Goal: Register for event/course

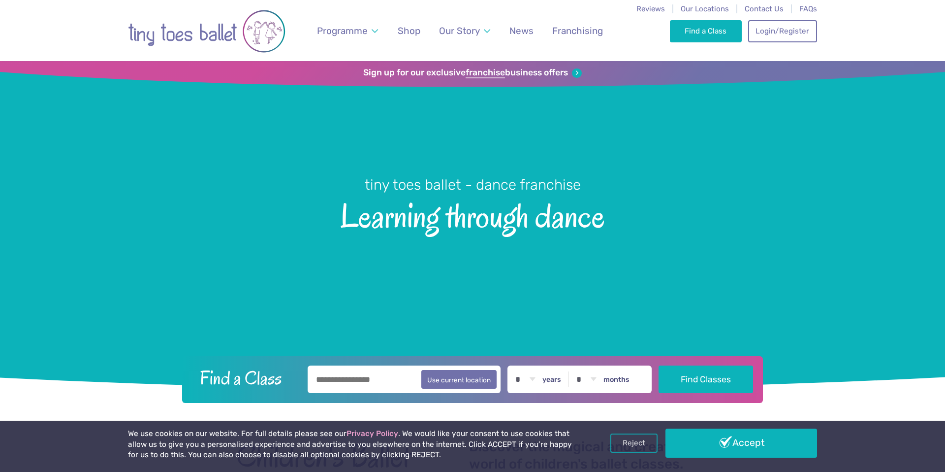
click at [538, 376] on select "* * * * * * * * * * ** ** **" at bounding box center [525, 379] width 31 height 28
select select "*"
click at [513, 365] on select "* * * * * * * * * * ** ** **" at bounding box center [525, 379] width 31 height 28
click at [592, 380] on select "* * * * * * * * * * ** **" at bounding box center [586, 379] width 31 height 28
select select "*"
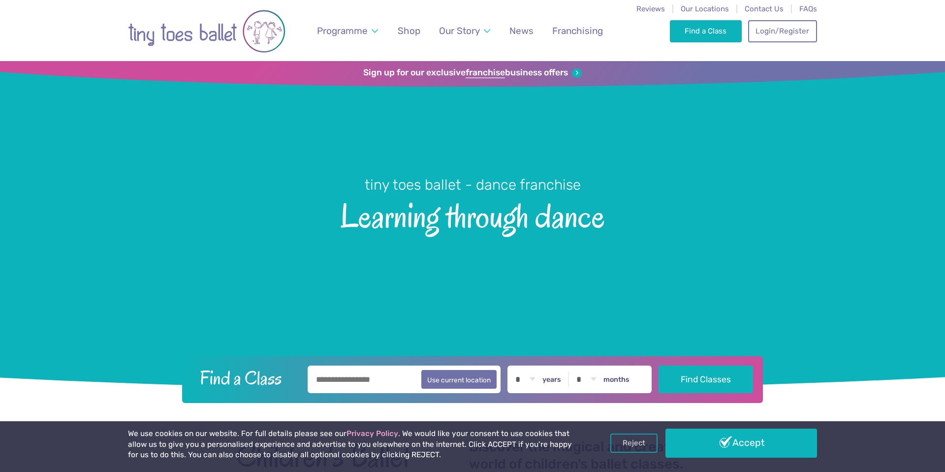
click at [575, 365] on select "* * * * * * * * * * ** **" at bounding box center [586, 379] width 31 height 28
click at [689, 377] on button "Find Classes" at bounding box center [706, 379] width 95 height 28
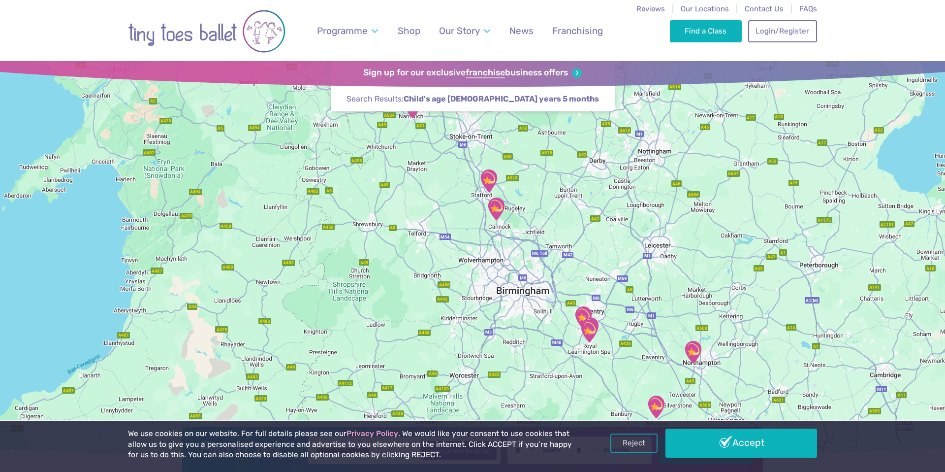
drag, startPoint x: 613, startPoint y: 281, endPoint x: 573, endPoint y: 140, distance: 146.9
click at [573, 140] on div at bounding box center [472, 259] width 945 height 397
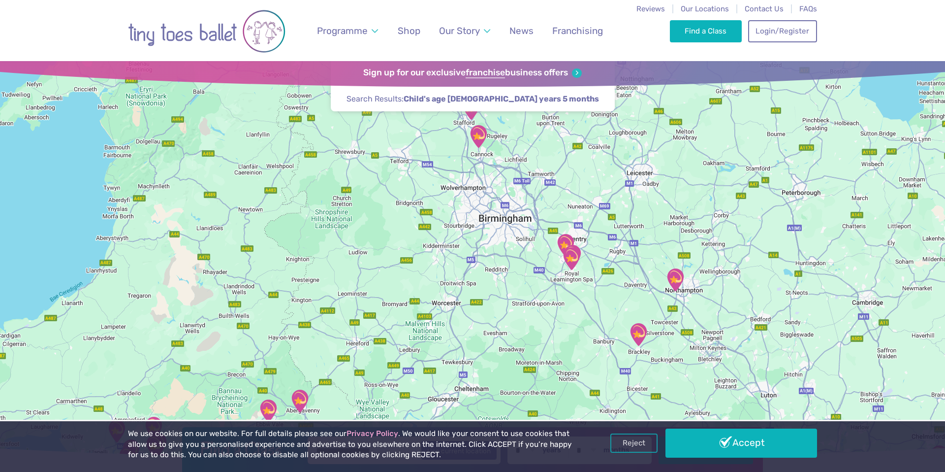
drag, startPoint x: 593, startPoint y: 315, endPoint x: 560, endPoint y: 174, distance: 145.1
click at [560, 246] on img "Lillington Social Club" at bounding box center [571, 258] width 25 height 25
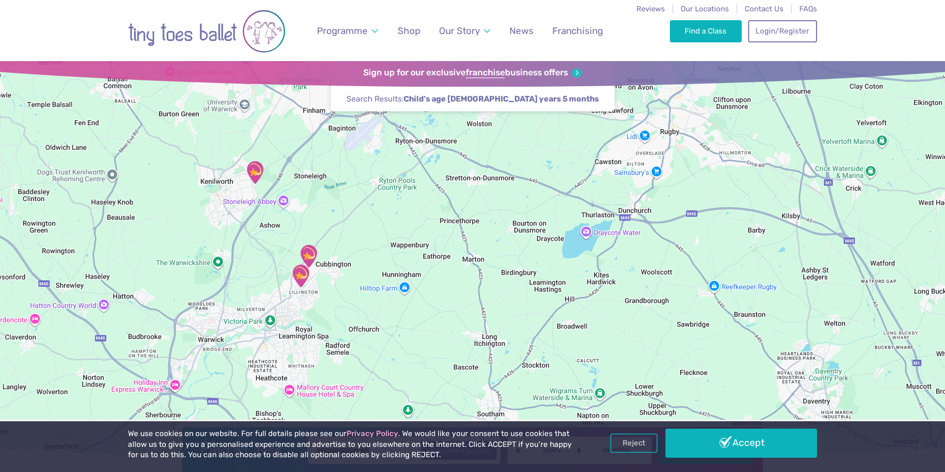
drag, startPoint x: 644, startPoint y: 224, endPoint x: 376, endPoint y: 93, distance: 298.8
click at [376, 93] on div "Find a Class ← Move left → Move right ↑ Move up ↓ Move down + Zoom in - Zoom ou…" at bounding box center [472, 259] width 945 height 397
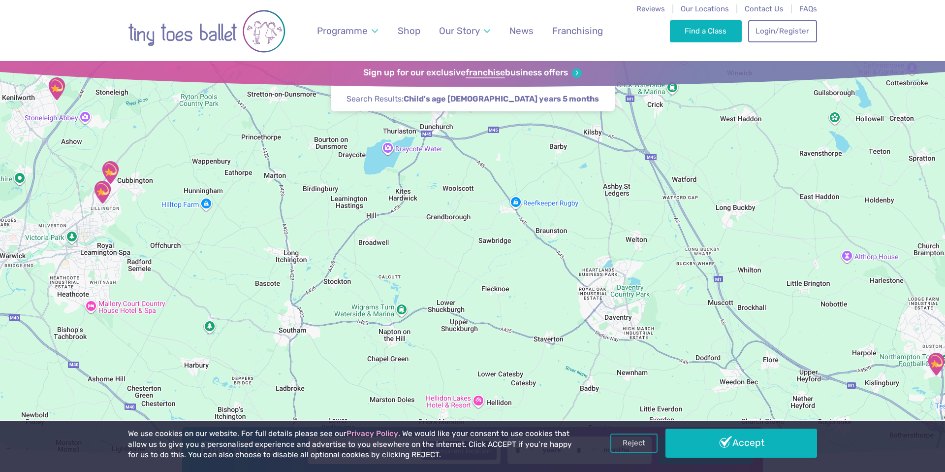
drag, startPoint x: 475, startPoint y: 286, endPoint x: 272, endPoint y: 201, distance: 219.1
click at [272, 201] on div at bounding box center [472, 259] width 945 height 397
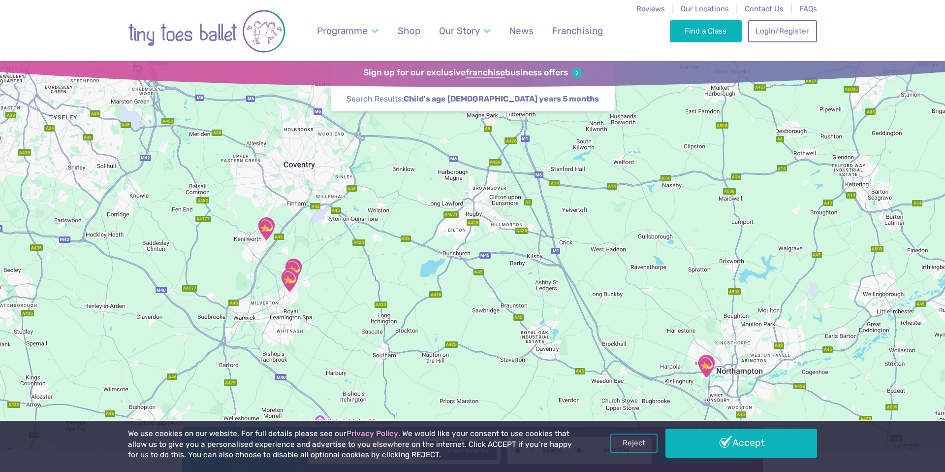
drag, startPoint x: 487, startPoint y: 190, endPoint x: 487, endPoint y: 255, distance: 65.5
click at [487, 255] on div at bounding box center [472, 259] width 945 height 397
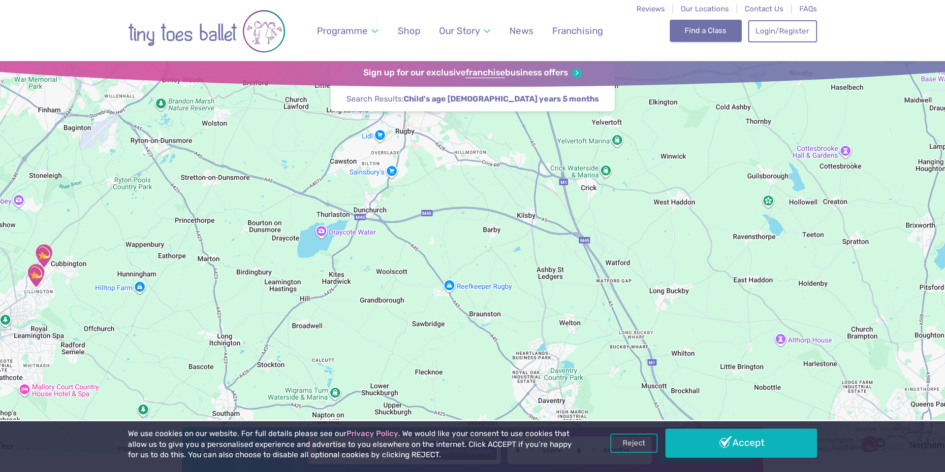
click at [698, 30] on link "Find a Class" at bounding box center [706, 31] width 72 height 22
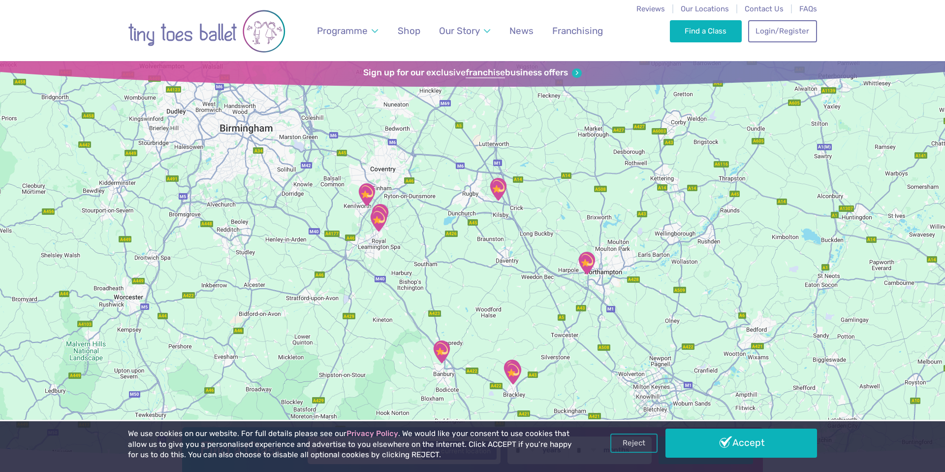
drag, startPoint x: 557, startPoint y: 296, endPoint x: 452, endPoint y: 107, distance: 215.7
click at [452, 107] on div at bounding box center [472, 259] width 945 height 397
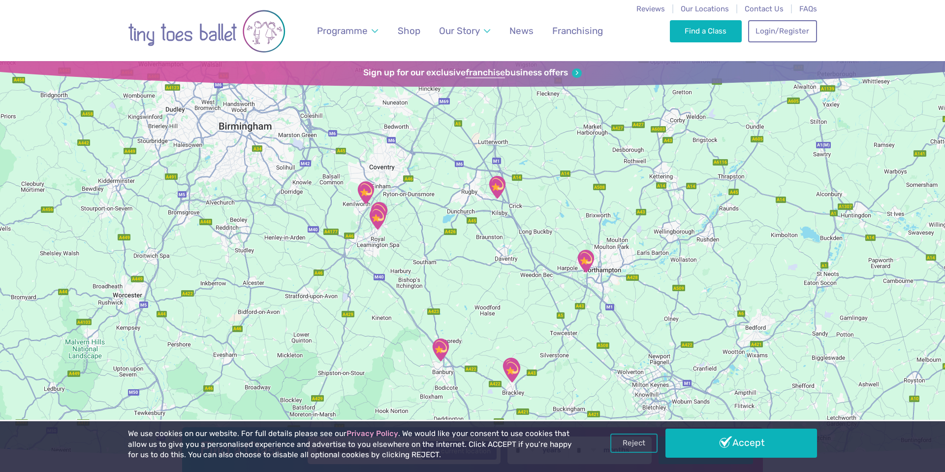
click at [497, 187] on img "The Barn Community Centre" at bounding box center [497, 187] width 25 height 25
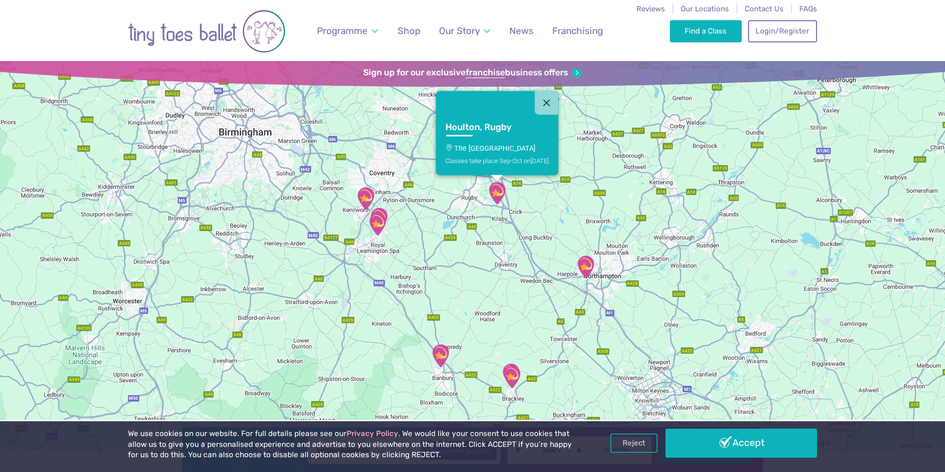
click at [483, 127] on h3 "Houlton, Rugby" at bounding box center [489, 127] width 86 height 11
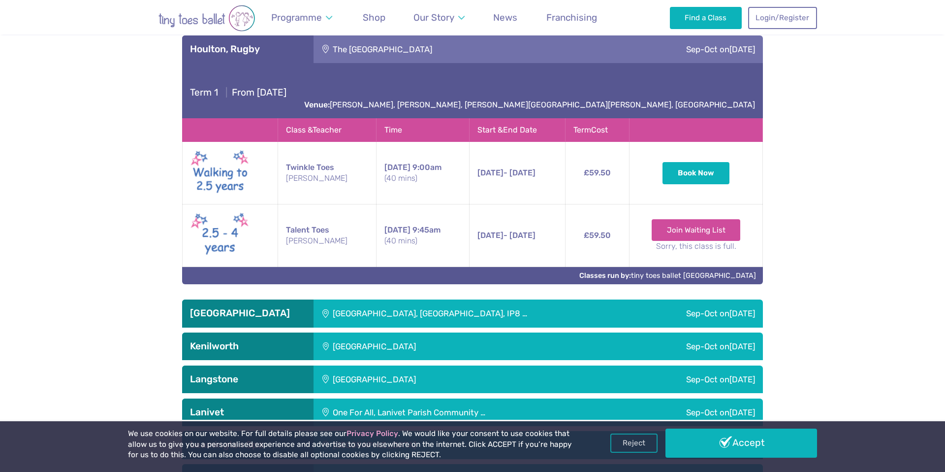
scroll to position [1698, 0]
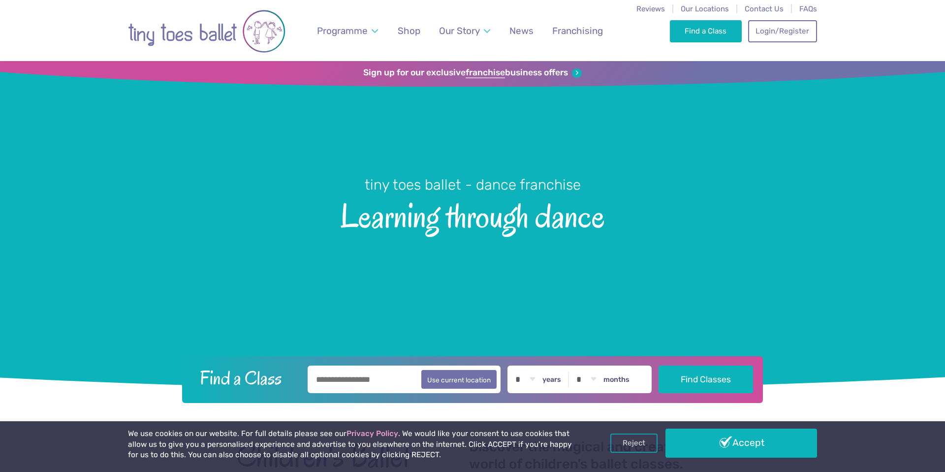
select select "*"
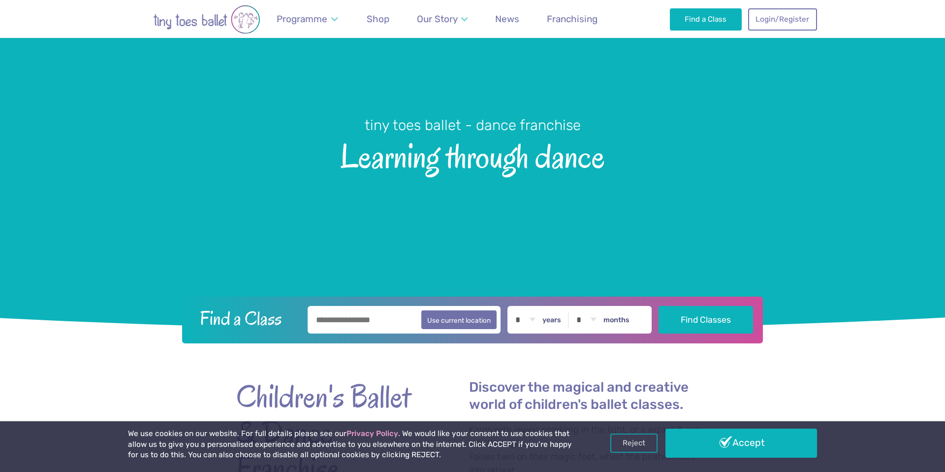
scroll to position [92, 0]
